Goal: Information Seeking & Learning: Learn about a topic

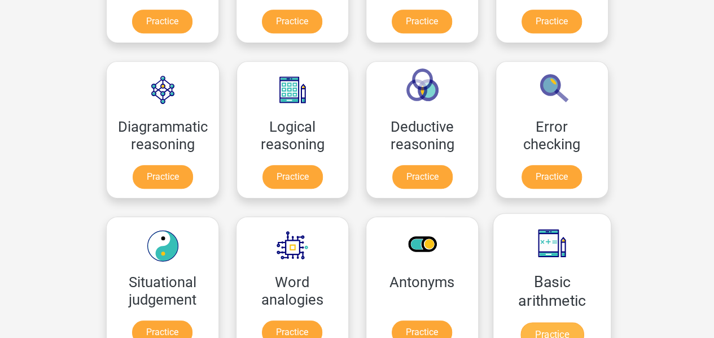
scroll to position [282, 0]
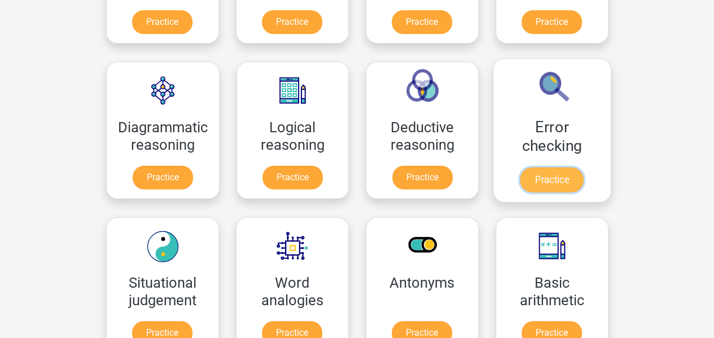
click at [551, 174] on link "Practice" at bounding box center [551, 179] width 63 height 25
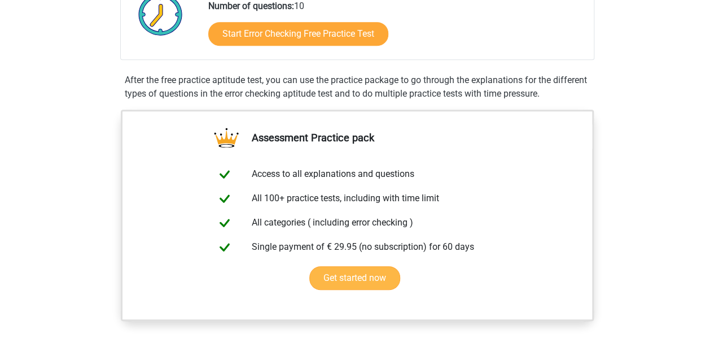
scroll to position [395, 0]
